Goal: Check status: Check status

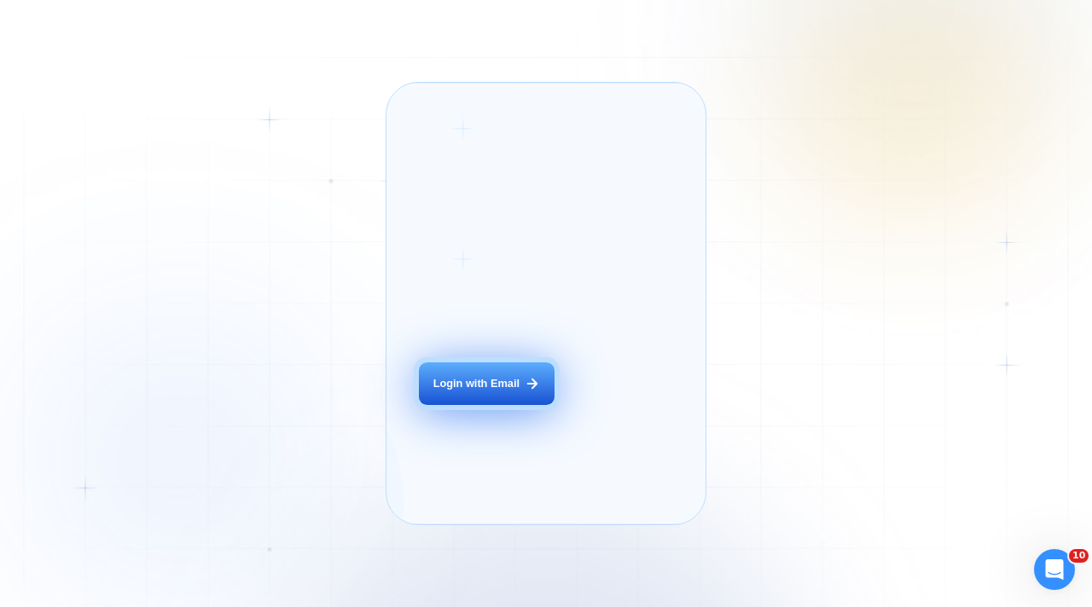
click at [460, 387] on button "Login with Email" at bounding box center [486, 383] width 135 height 43
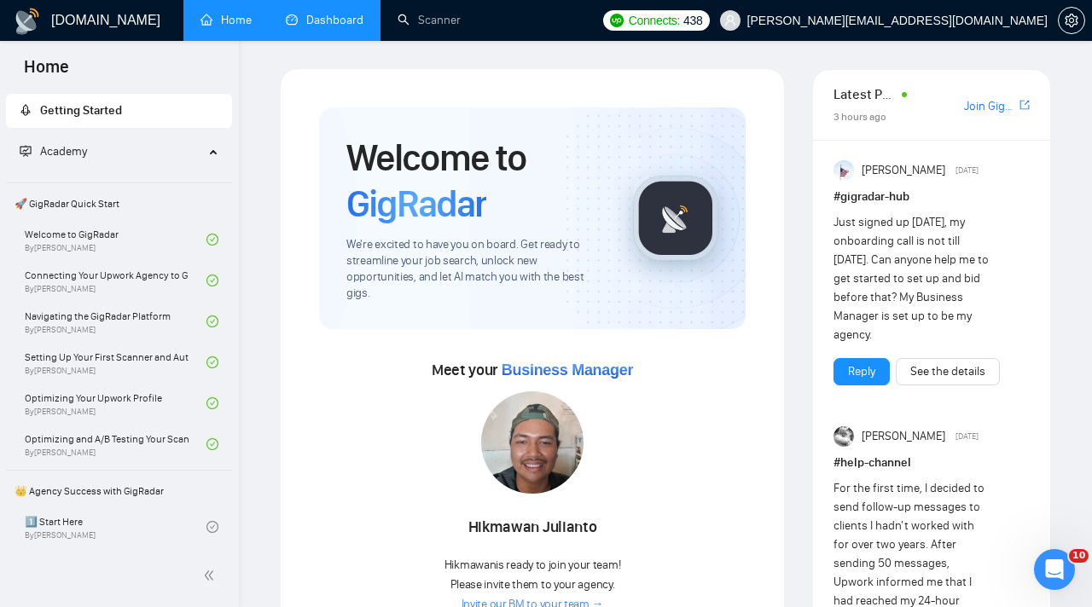
click at [306, 20] on link "Dashboard" at bounding box center [325, 20] width 78 height 14
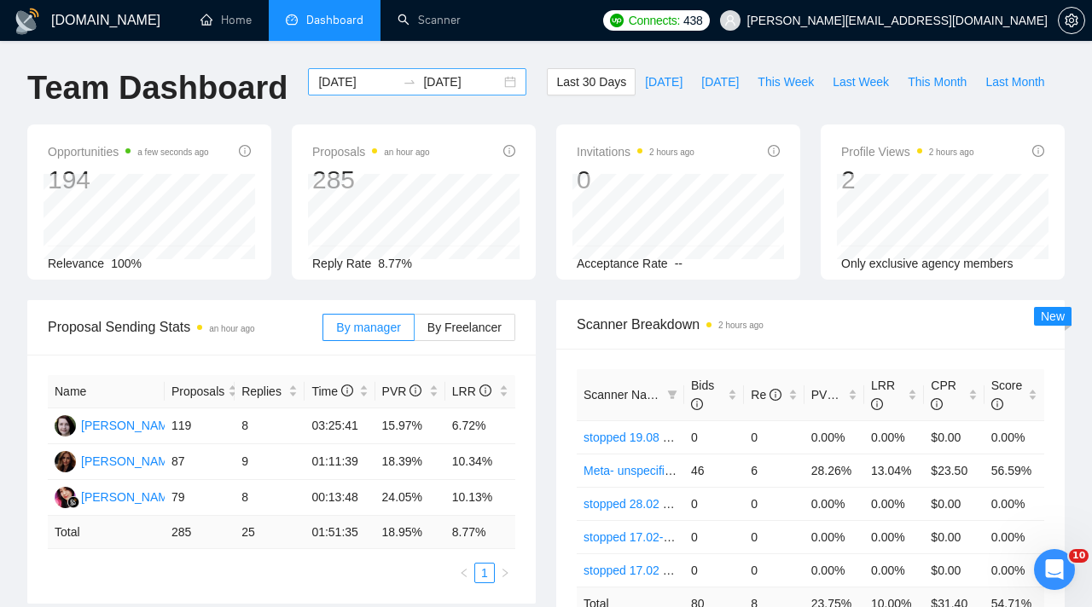
click at [361, 89] on input "[DATE]" at bounding box center [357, 81] width 78 height 19
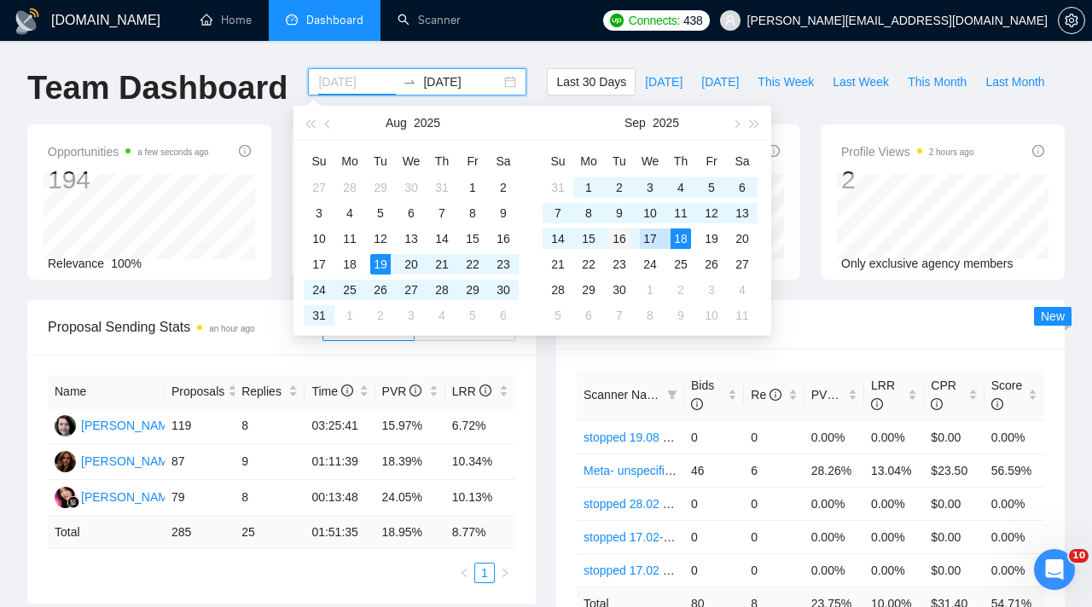
type input "[DATE]"
click at [619, 238] on div "16" at bounding box center [619, 239] width 20 height 20
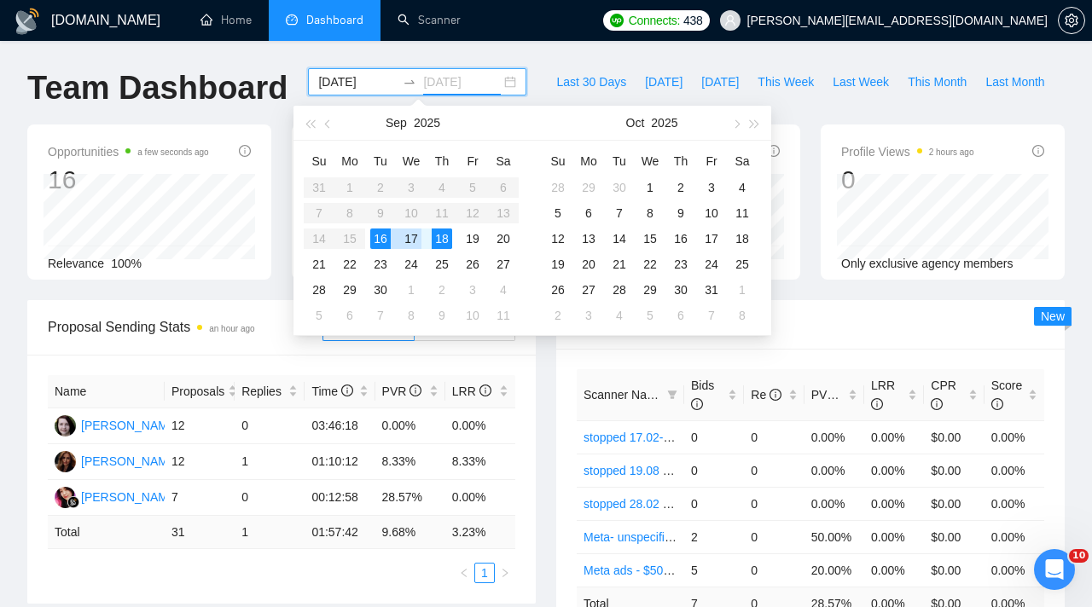
type input "[DATE]"
click at [380, 235] on div "16" at bounding box center [380, 239] width 20 height 20
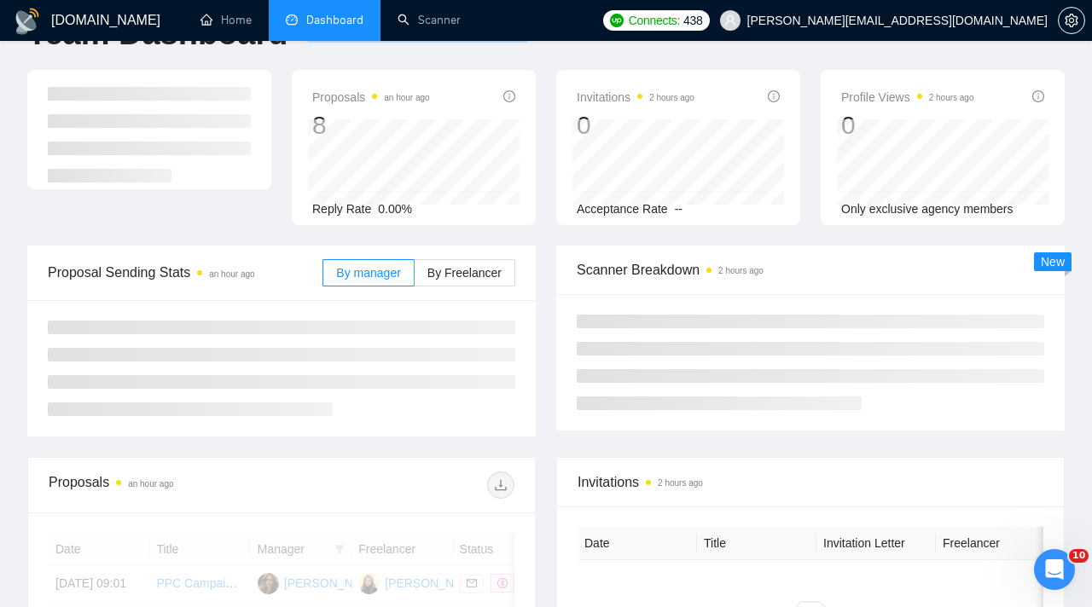
scroll to position [61, 0]
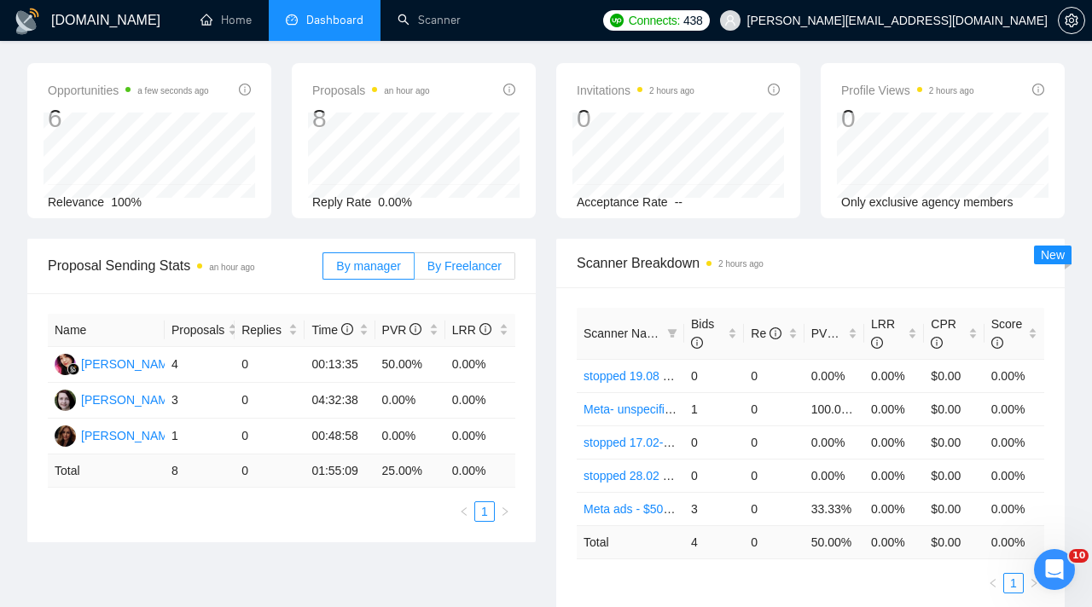
click at [458, 269] on span "By Freelancer" at bounding box center [464, 266] width 74 height 14
click at [414, 270] on input "By Freelancer" at bounding box center [414, 270] width 0 height 0
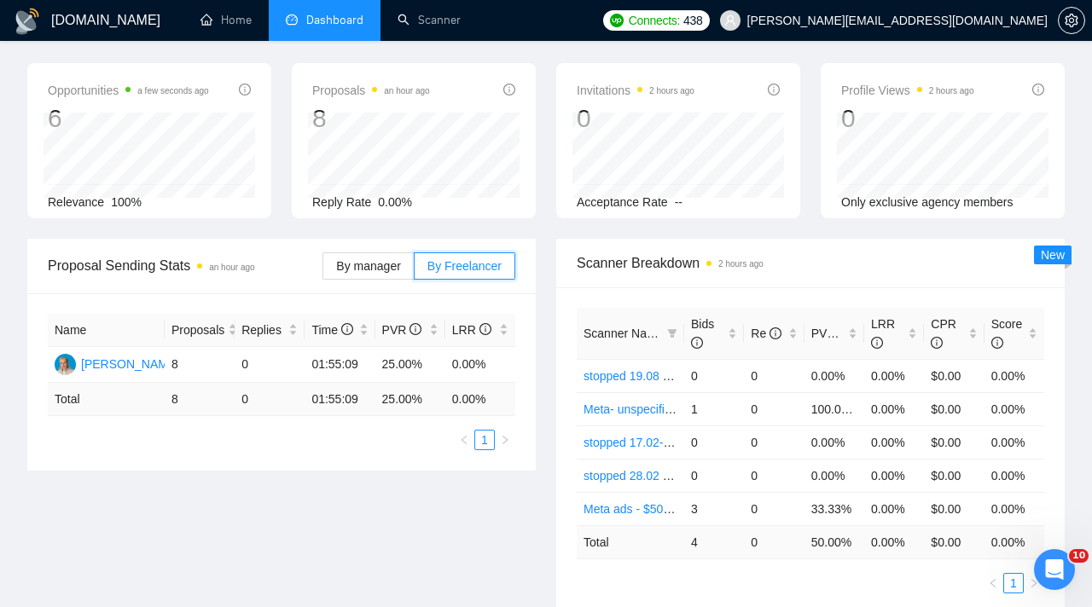
scroll to position [0, 0]
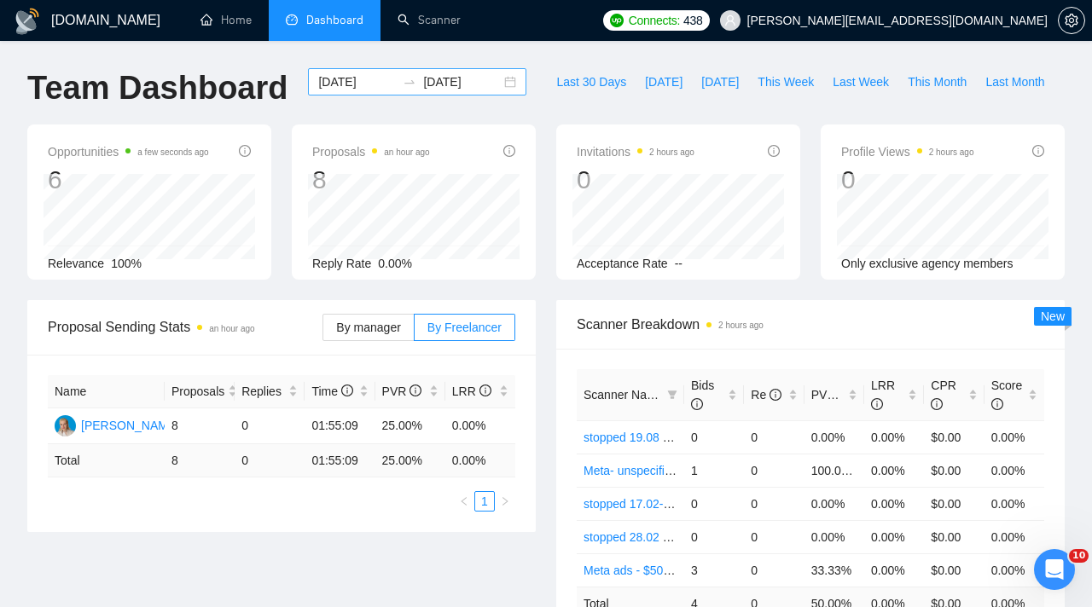
click at [354, 75] on input "[DATE]" at bounding box center [357, 81] width 78 height 19
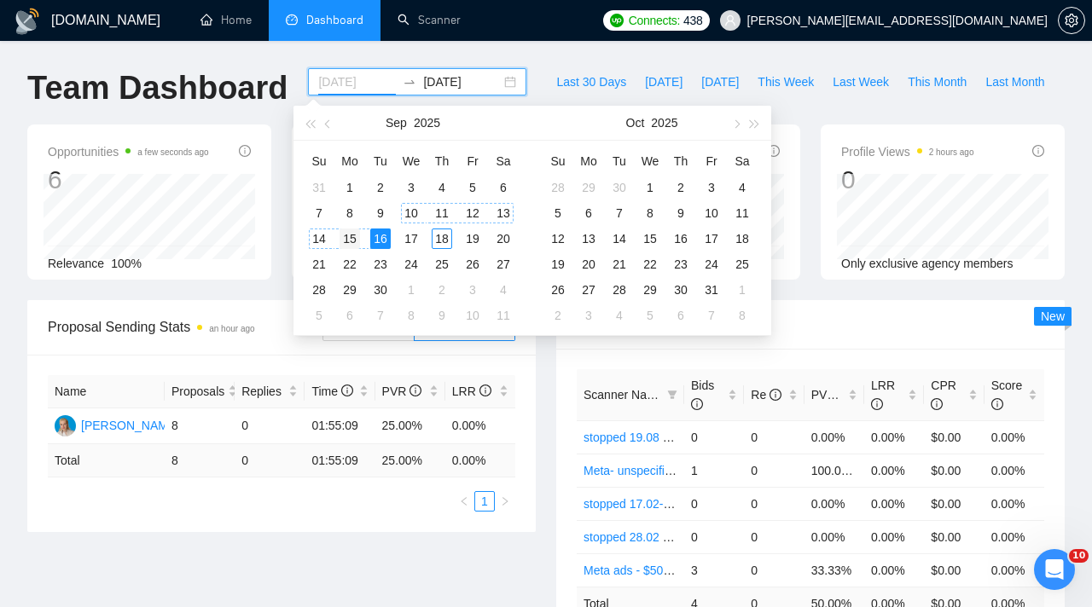
type input "[DATE]"
click at [356, 239] on div "15" at bounding box center [349, 239] width 20 height 20
type input "[DATE]"
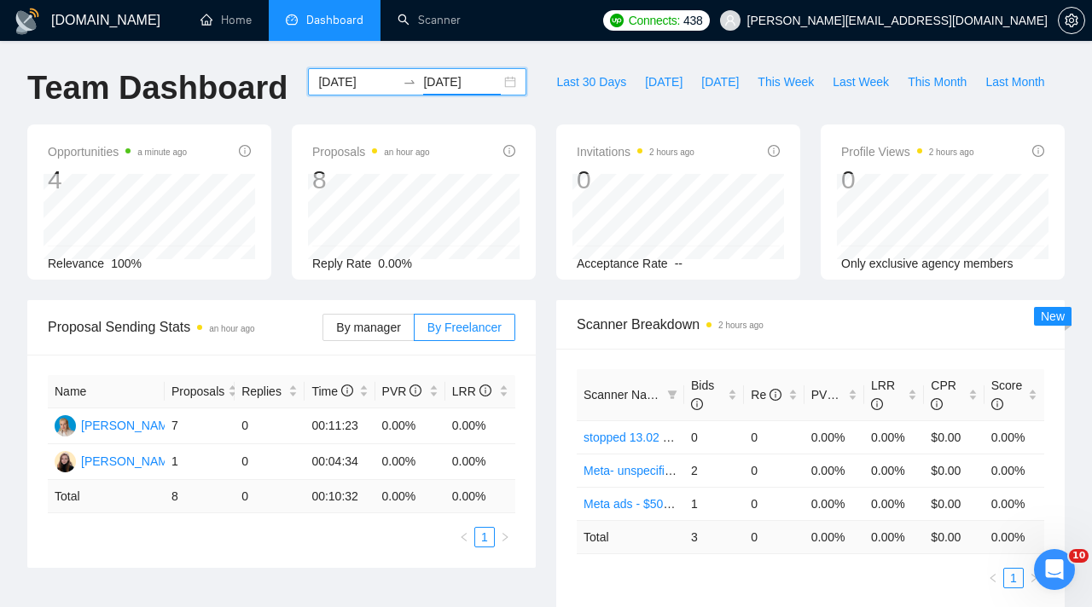
click at [355, 87] on input "[DATE]" at bounding box center [357, 81] width 78 height 19
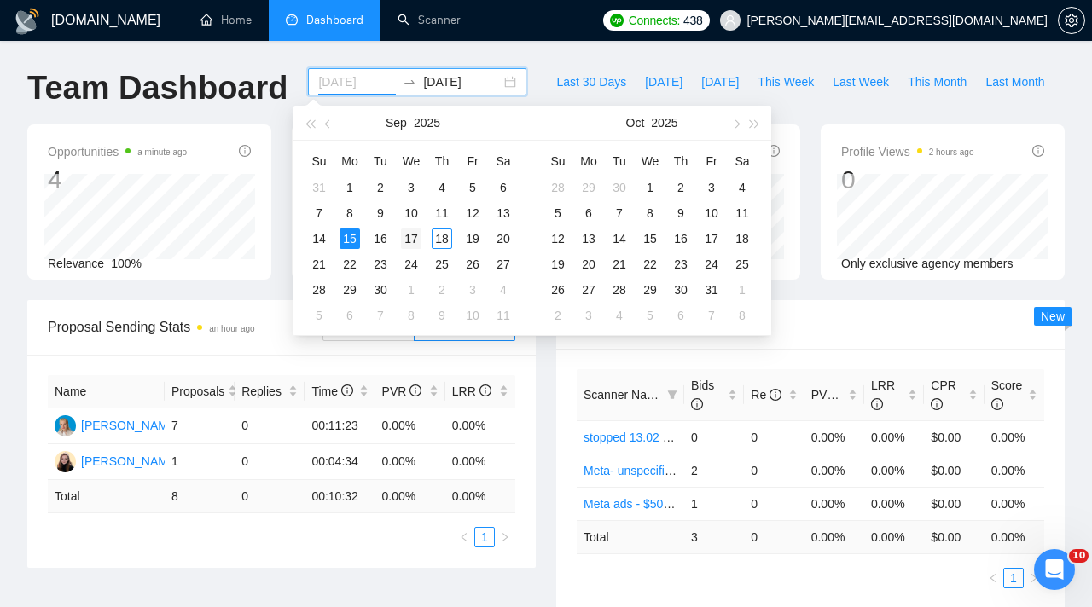
type input "[DATE]"
click at [412, 241] on div "17" at bounding box center [411, 239] width 20 height 20
type input "[DATE]"
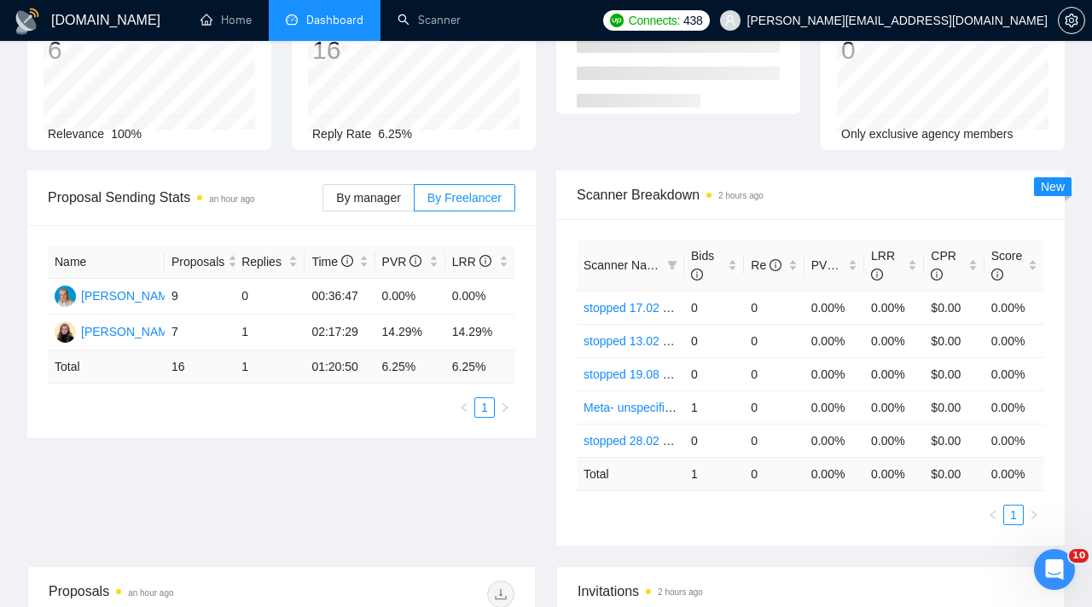
scroll to position [133, 0]
